Goal: Task Accomplishment & Management: Manage account settings

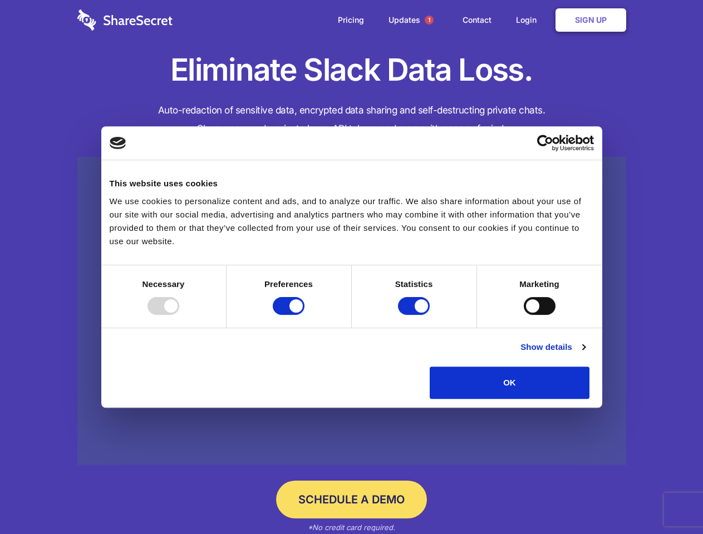
click at [179, 315] on div at bounding box center [164, 306] width 32 height 18
click at [305, 315] on input "Preferences" at bounding box center [289, 306] width 32 height 18
checkbox input "false"
click at [415, 315] on input "Statistics" at bounding box center [414, 306] width 32 height 18
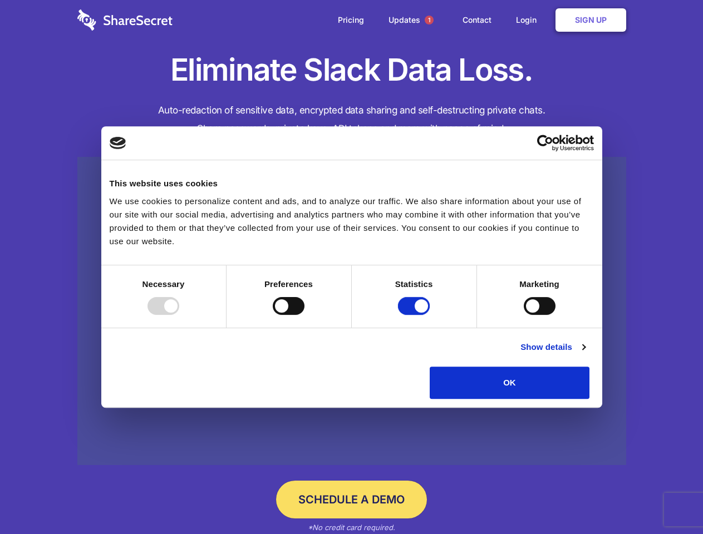
checkbox input "false"
click at [524, 315] on input "Marketing" at bounding box center [540, 306] width 32 height 18
checkbox input "true"
click at [585, 354] on link "Show details" at bounding box center [553, 347] width 65 height 13
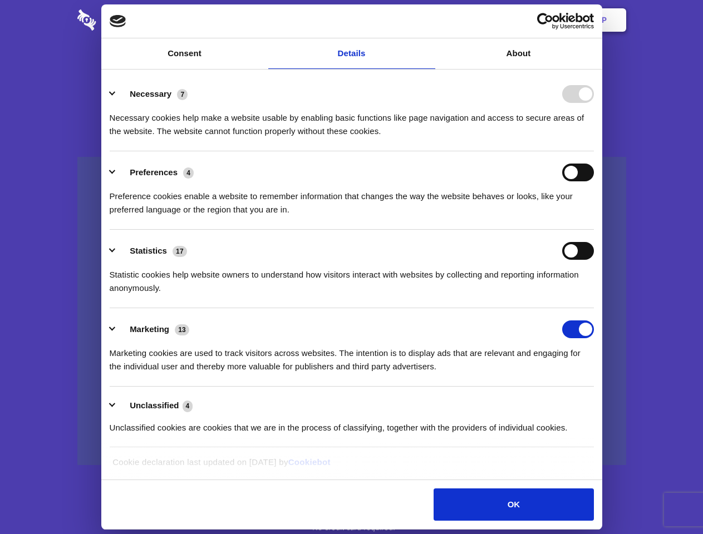
click at [594, 151] on li "Necessary 7 Necessary cookies help make a website usable by enabling basic func…" at bounding box center [352, 112] width 484 height 78
